Goal: Information Seeking & Learning: Understand process/instructions

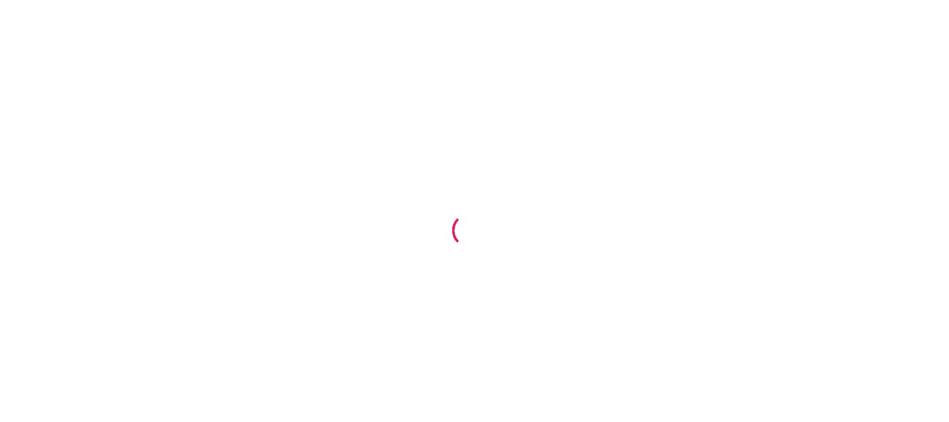
click at [256, 15] on div at bounding box center [474, 211] width 949 height 422
drag, startPoint x: 883, startPoint y: 17, endPoint x: 717, endPoint y: 98, distance: 184.6
click at [717, 98] on div at bounding box center [474, 211] width 949 height 422
drag, startPoint x: 848, startPoint y: 1, endPoint x: 504, endPoint y: 193, distance: 394.1
click at [504, 193] on div at bounding box center [474, 211] width 949 height 422
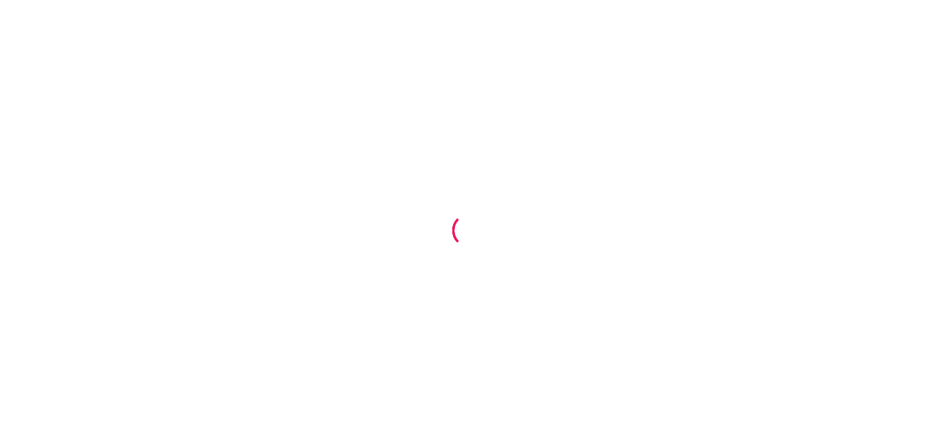
click at [245, 28] on div at bounding box center [474, 211] width 949 height 422
click at [322, 97] on div at bounding box center [474, 211] width 949 height 422
click at [322, 25] on div at bounding box center [474, 211] width 949 height 422
click at [469, 38] on div at bounding box center [474, 211] width 949 height 422
click at [482, 347] on div at bounding box center [474, 211] width 949 height 422
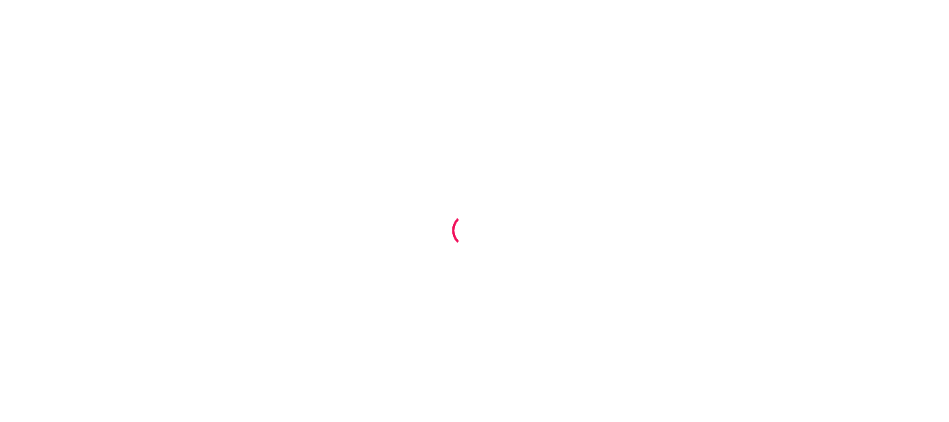
click at [467, 231] on div at bounding box center [469, 229] width 43 height 43
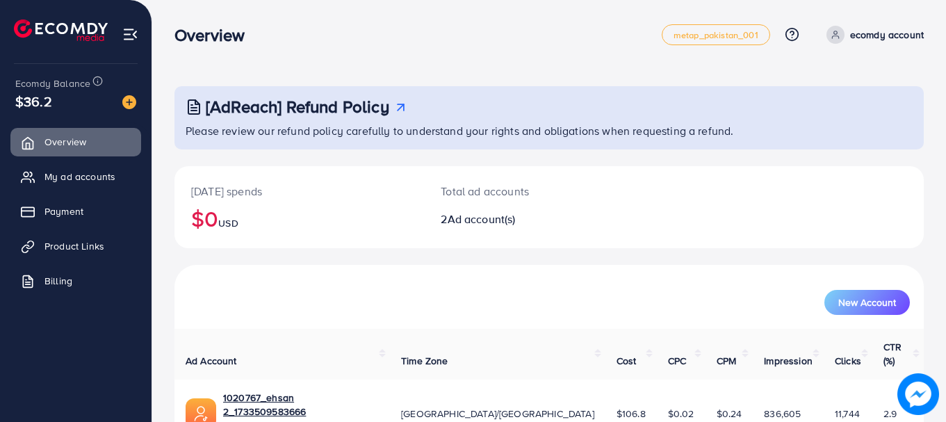
click at [491, 256] on div "Today's spends $0 USD Total ad accounts 2 Ad account(s)" at bounding box center [548, 215] width 749 height 99
click at [360, 23] on div "Overview metap_pakistan_001 Help Center Contact Support Plans and Pricing Term …" at bounding box center [548, 34] width 749 height 39
click at [263, 15] on nav "Overview metap_pakistan_001 Help Center Contact Support Plans and Pricing Term …" at bounding box center [548, 34] width 749 height 49
click at [380, 4] on div "[AdReach] Refund Policy Please review our refund policy carefully to understand…" at bounding box center [548, 287] width 793 height 575
click at [311, 48] on div "Overview metap_pakistan_001 Help Center Contact Support Plans and Pricing Term …" at bounding box center [548, 34] width 749 height 39
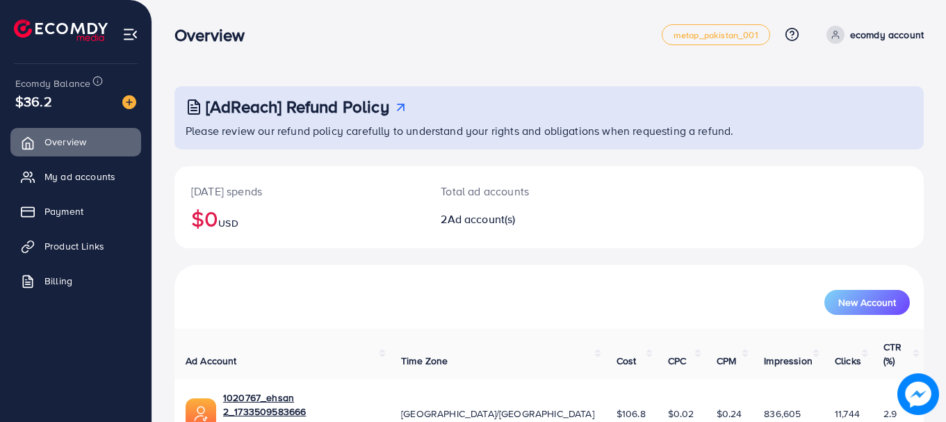
click at [329, 54] on nav "Overview metap_pakistan_001 Help Center Contact Support Plans and Pricing Term …" at bounding box center [548, 34] width 749 height 49
click at [285, 21] on div "Overview metap_pakistan_001 Help Center Contact Support Plans and Pricing Term …" at bounding box center [548, 34] width 749 height 39
click at [368, 44] on div "Overview" at bounding box center [417, 35] width 487 height 20
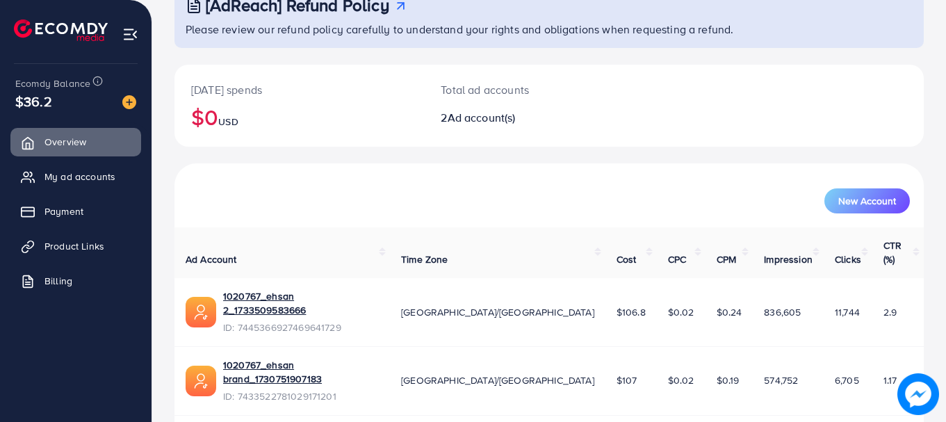
scroll to position [111, 0]
